Goal: Information Seeking & Learning: Learn about a topic

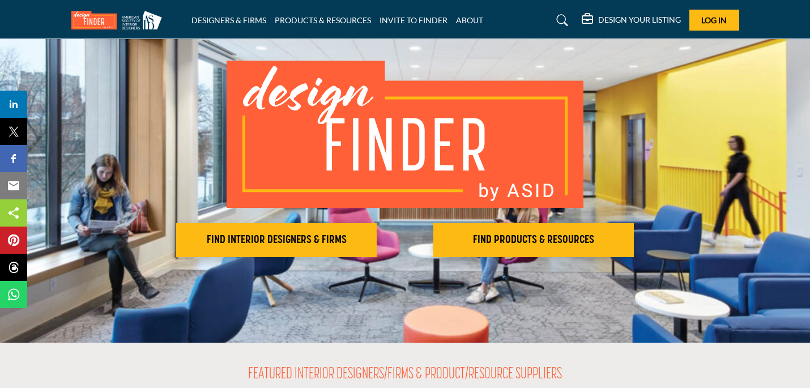
scroll to position [66, 0]
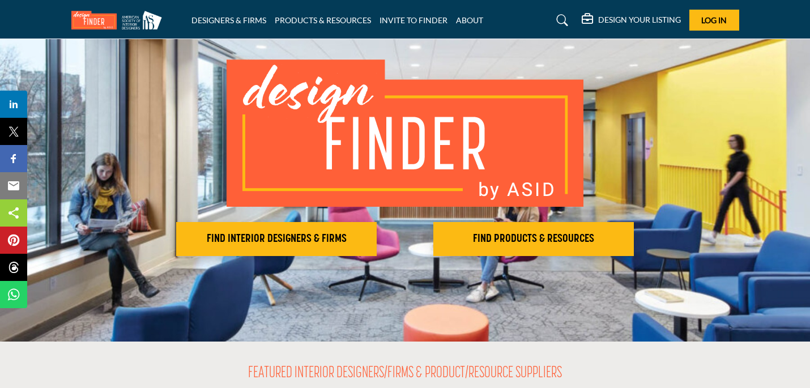
click at [381, 110] on img at bounding box center [405, 132] width 357 height 147
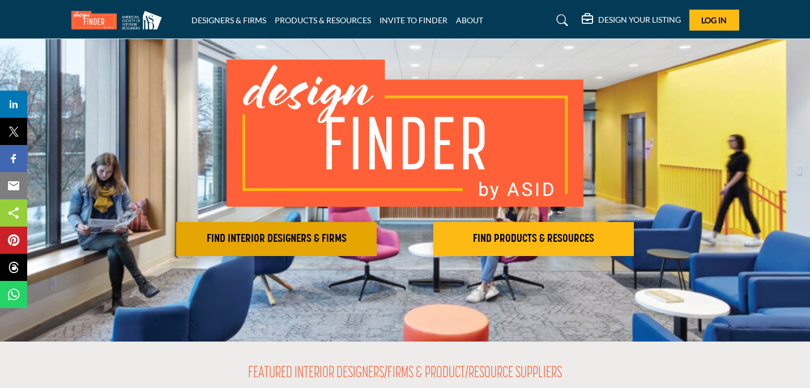
click at [249, 239] on h2 "FIND INTERIOR DESIGNERS & FIRMS" at bounding box center [277, 239] width 194 height 14
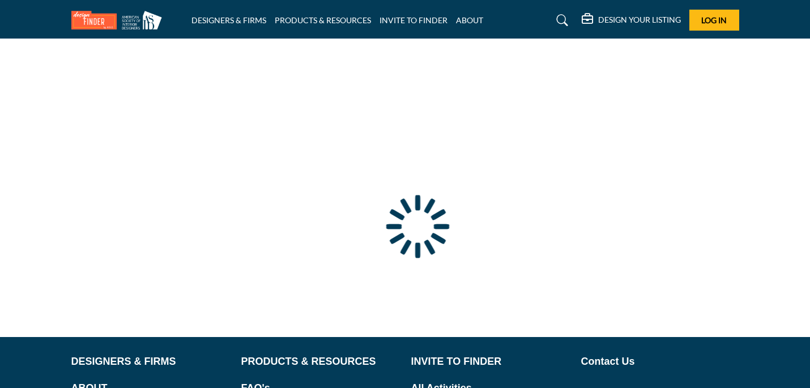
click at [0, 0] on div at bounding box center [0, 0] width 0 height 0
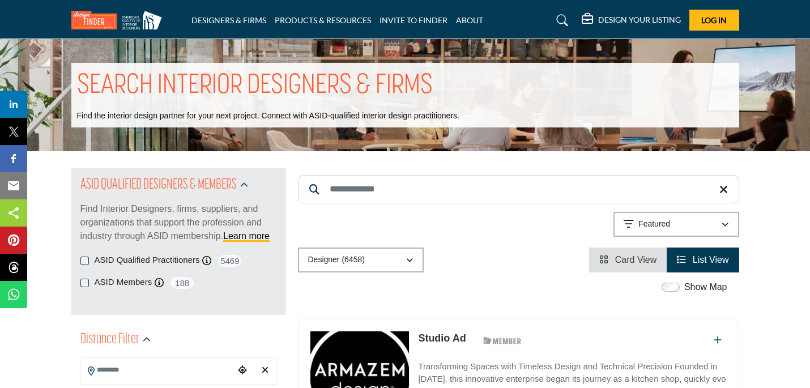
click at [91, 23] on img at bounding box center [119, 20] width 96 height 19
